Goal: Transaction & Acquisition: Obtain resource

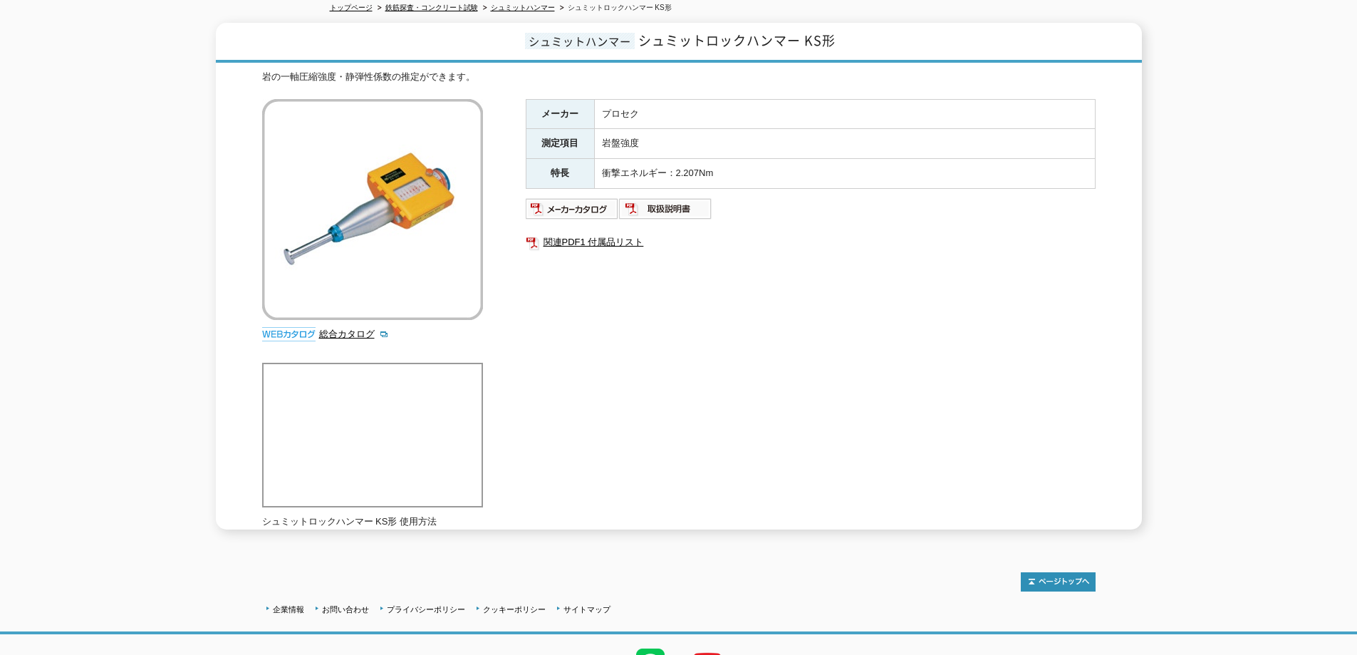
scroll to position [63, 0]
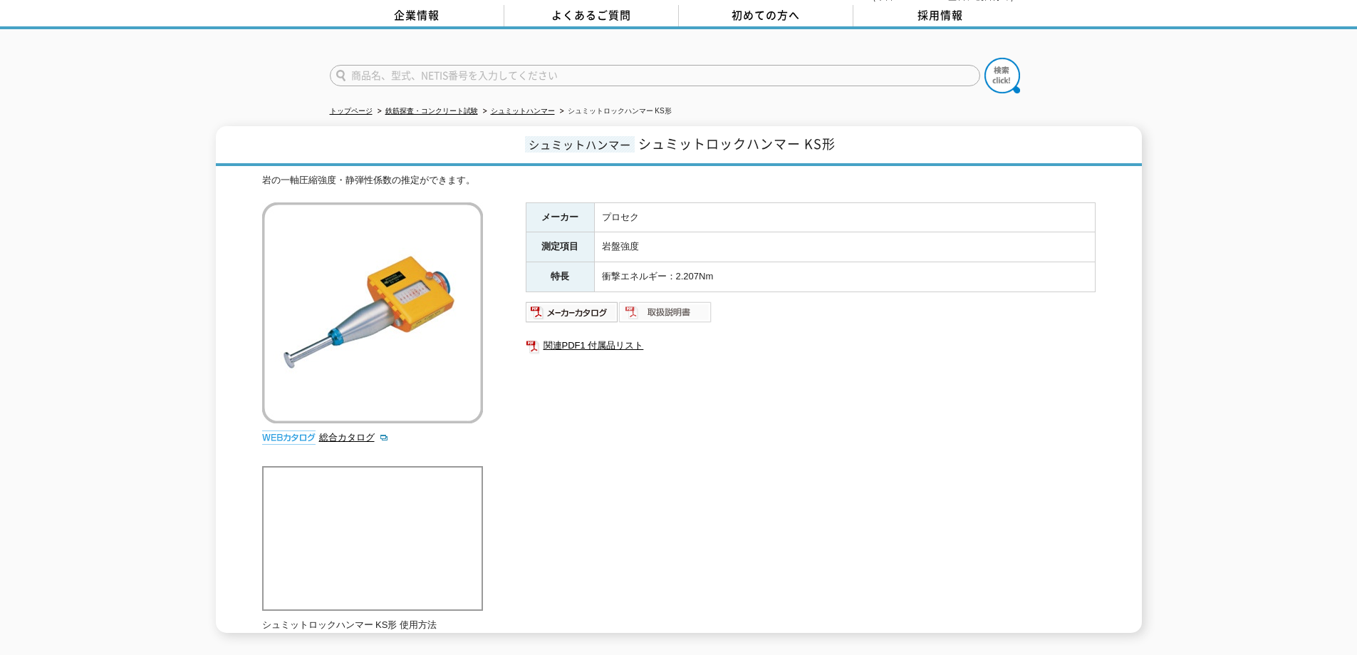
click at [672, 301] on img at bounding box center [665, 312] width 93 height 23
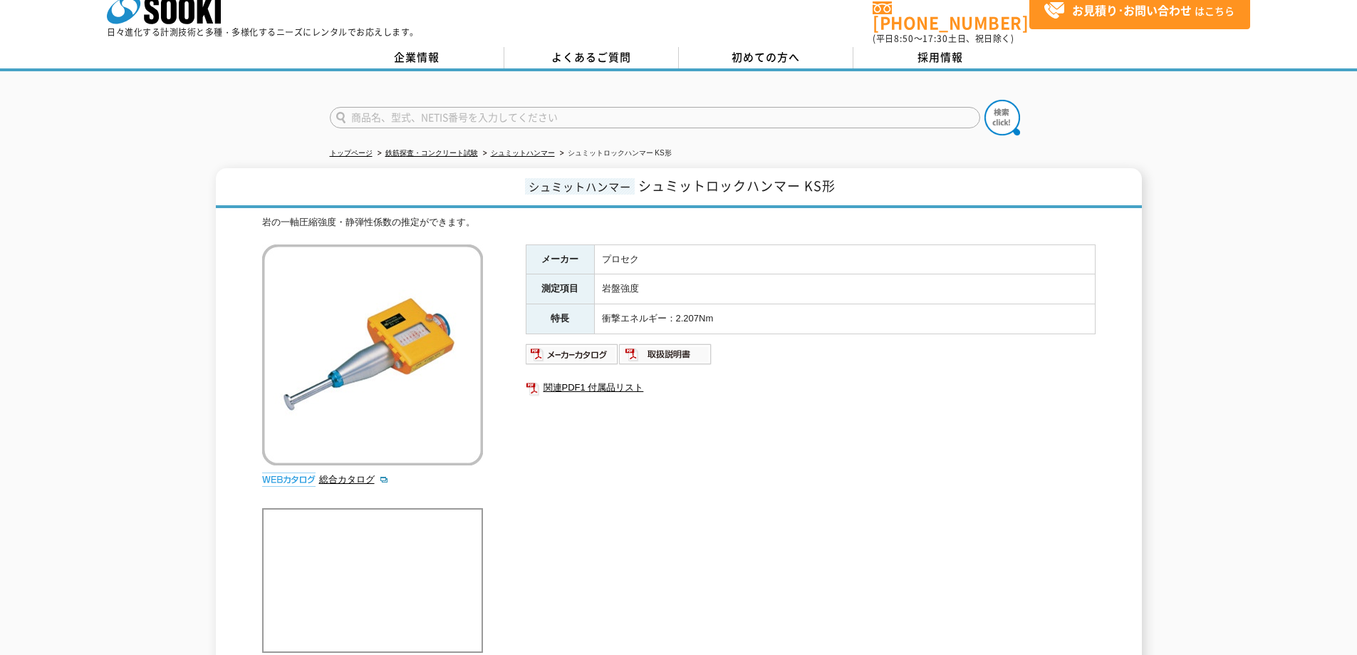
scroll to position [0, 0]
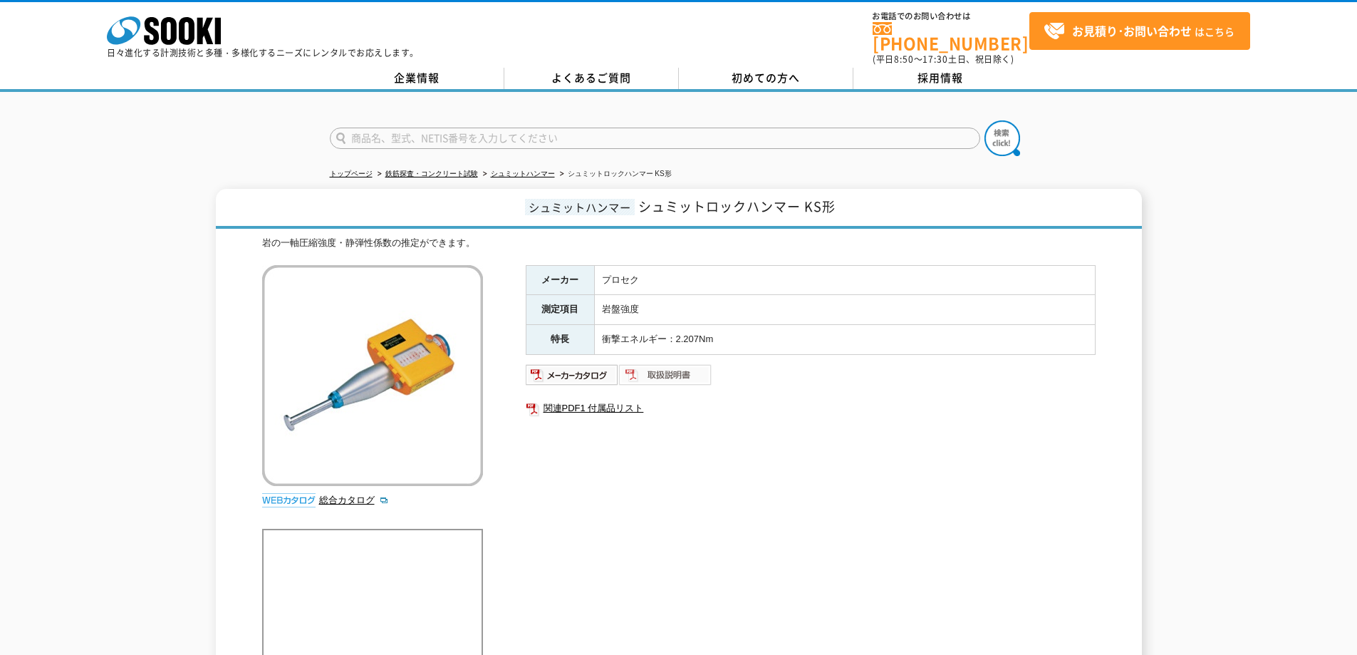
click at [671, 368] on img at bounding box center [665, 374] width 93 height 23
click at [584, 399] on link "関連PDF1 付属品リスト" at bounding box center [811, 408] width 570 height 19
click at [594, 372] on img at bounding box center [572, 374] width 93 height 23
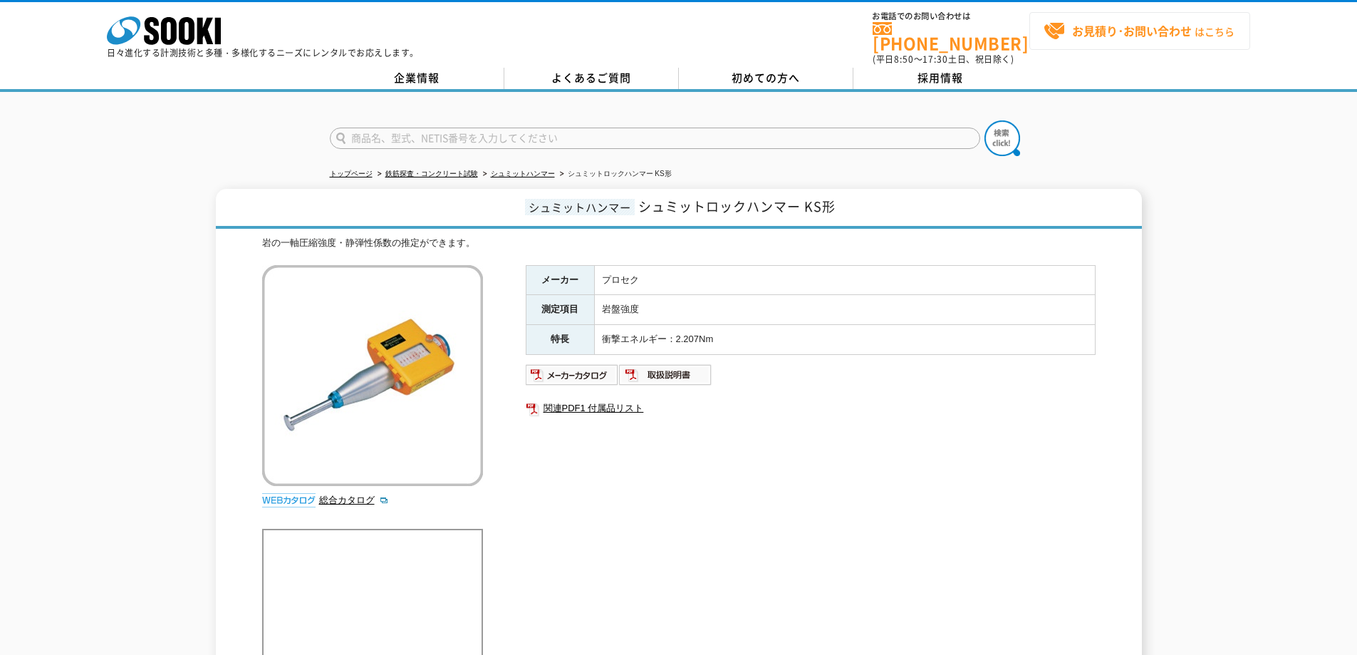
click at [1103, 37] on strong "お見積り･お問い合わせ" at bounding box center [1132, 30] width 120 height 17
click at [1151, 31] on strong "お見積り･お問い合わせ" at bounding box center [1132, 30] width 120 height 17
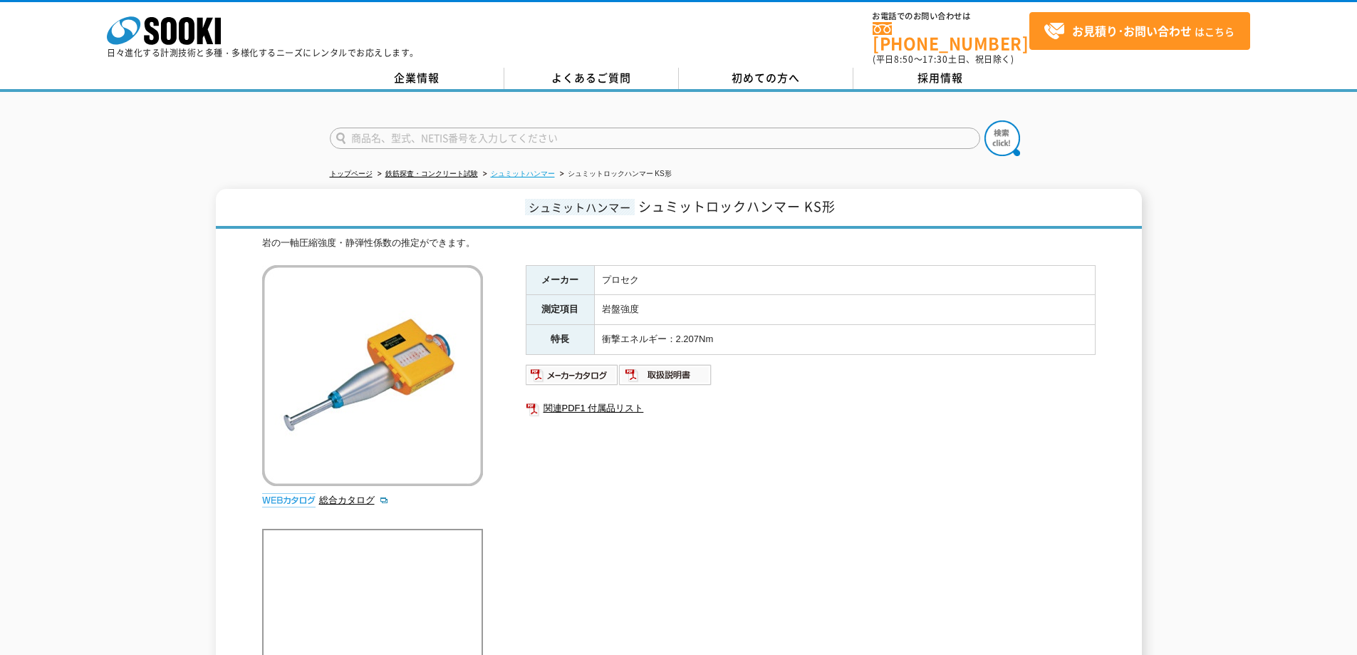
click at [532, 170] on link "シュミットハンマー" at bounding box center [523, 174] width 64 height 8
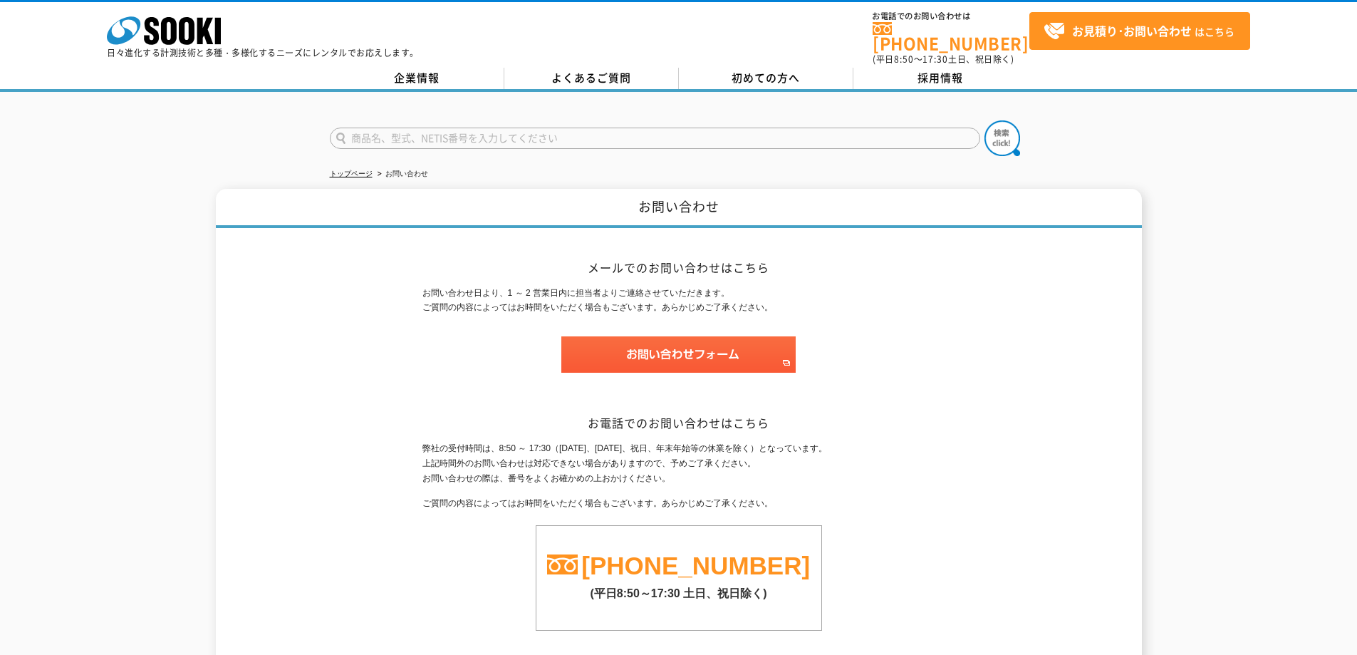
drag, startPoint x: 794, startPoint y: 378, endPoint x: 807, endPoint y: 376, distance: 12.4
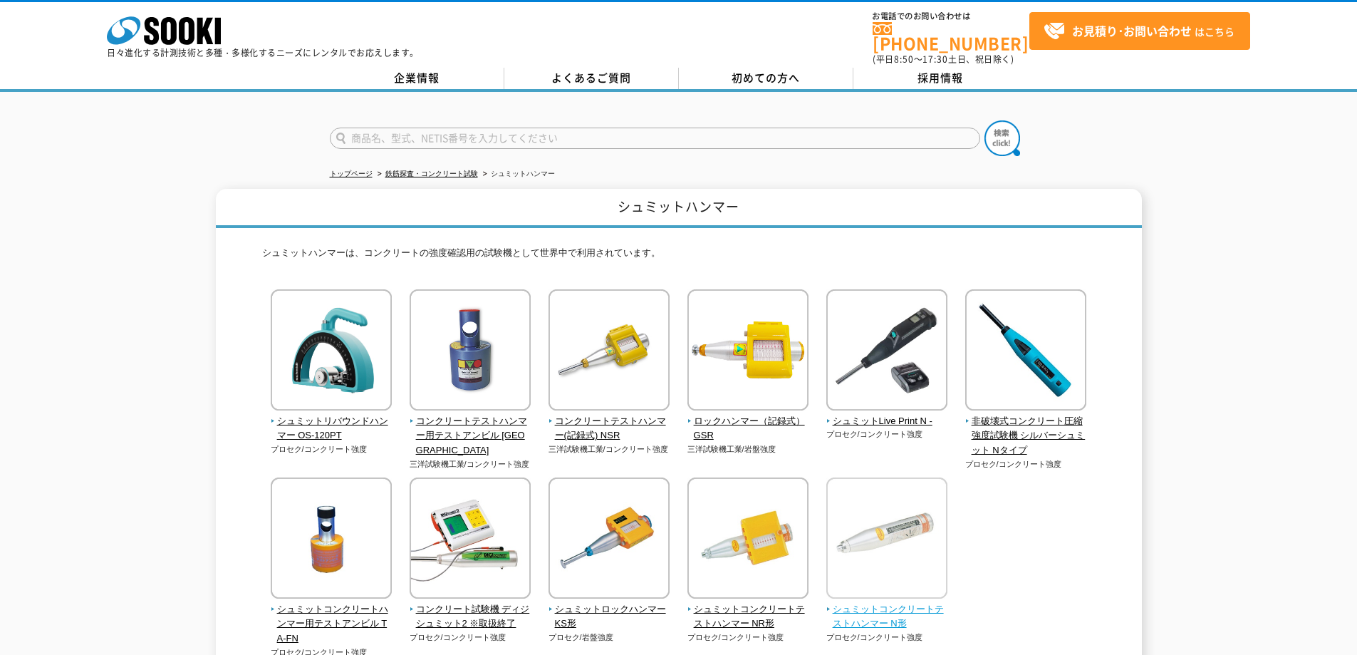
scroll to position [166, 0]
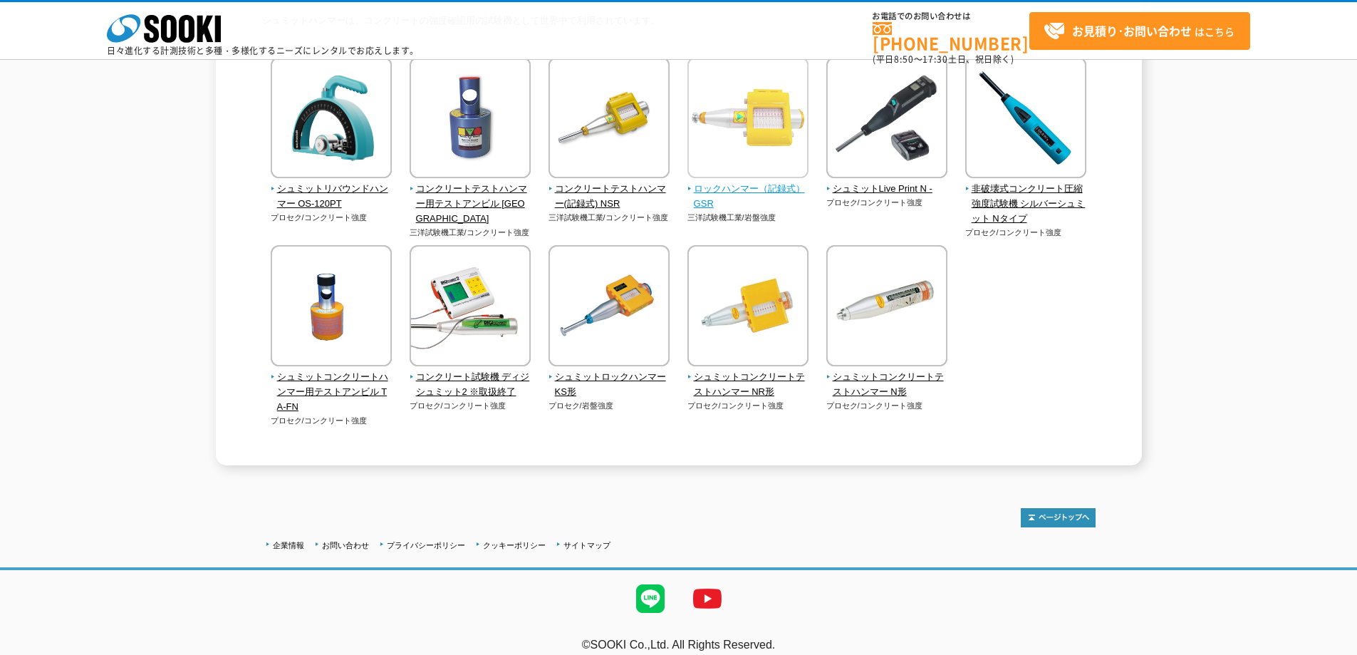
click at [737, 190] on span "ロックハンマー（記録式） GSR" at bounding box center [749, 197] width 122 height 30
click at [623, 377] on span "シュミットロックハンマー KS形" at bounding box center [610, 385] width 122 height 30
click at [735, 190] on span "ロックハンマー（記録式） GSR" at bounding box center [749, 197] width 122 height 30
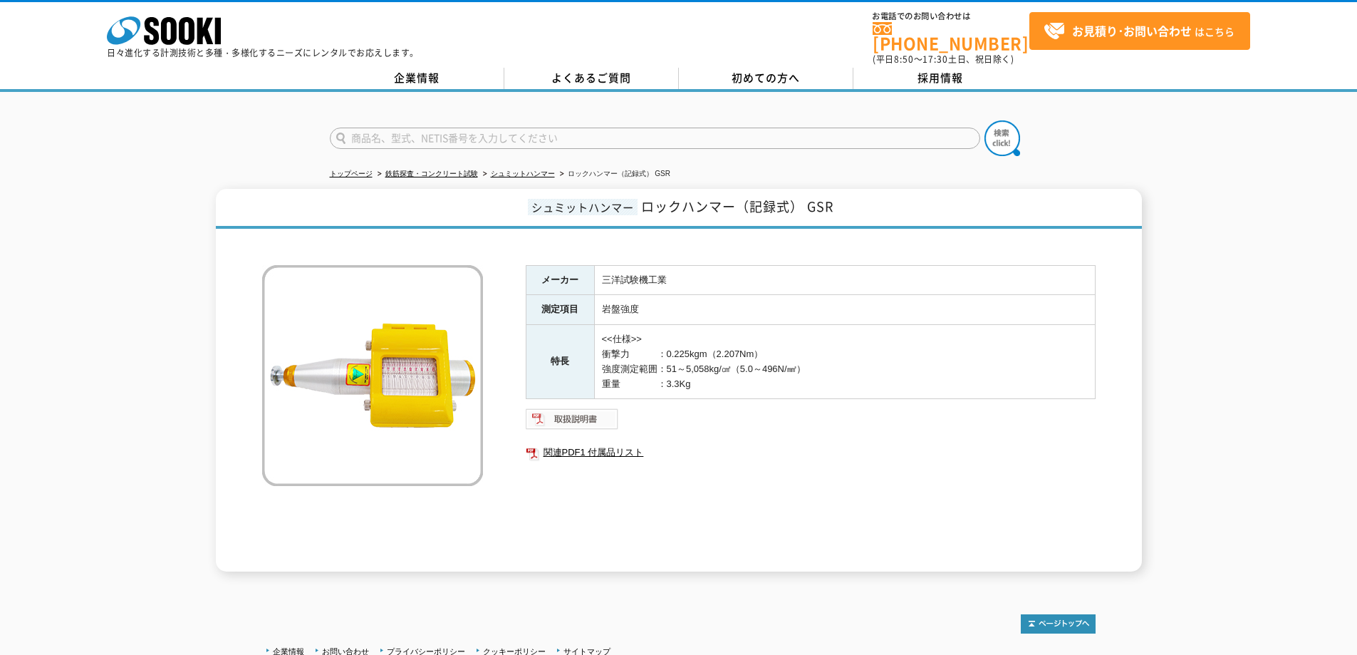
click at [604, 413] on img at bounding box center [572, 419] width 93 height 23
